Goal: Task Accomplishment & Management: Use online tool/utility

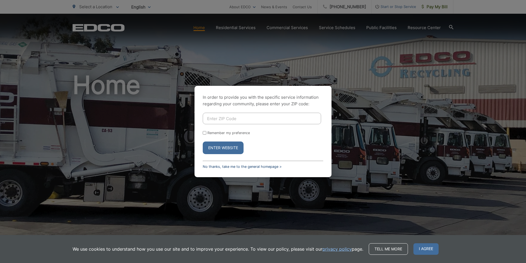
click at [250, 166] on link "No thanks, take me to the general homepage >" at bounding box center [242, 166] width 79 height 4
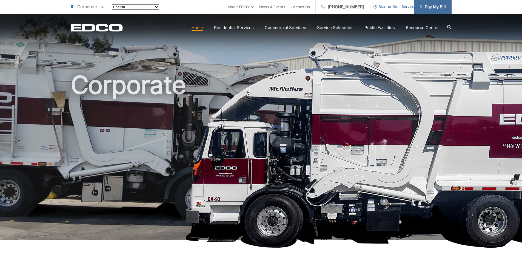
click at [443, 4] on span "Pay My Bill" at bounding box center [433, 7] width 26 height 7
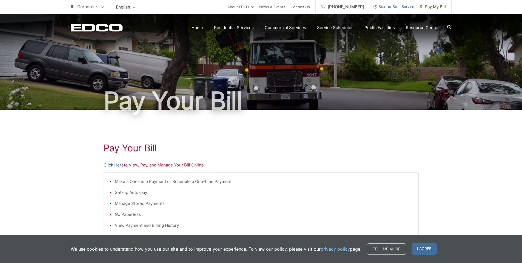
click at [114, 163] on link "Click Here" at bounding box center [114, 165] width 20 height 7
